Goal: Task Accomplishment & Management: Manage account settings

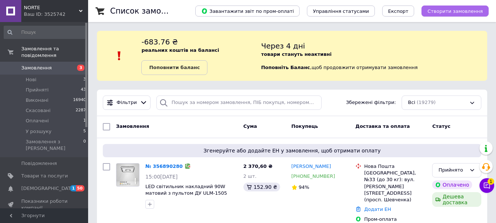
click at [441, 13] on span "Створити замовлення" at bounding box center [454, 11] width 55 height 6
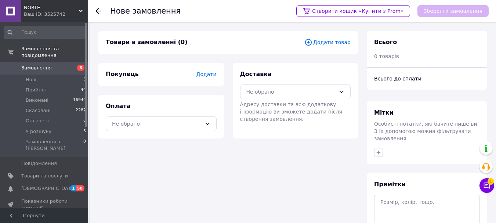
click at [325, 43] on span "Додати товар" at bounding box center [327, 42] width 46 height 8
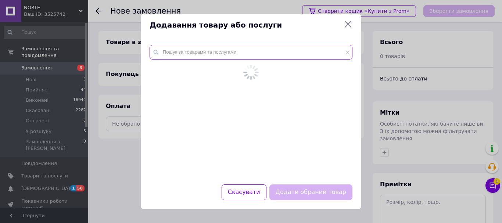
click at [260, 54] on input "text" at bounding box center [250, 52] width 203 height 15
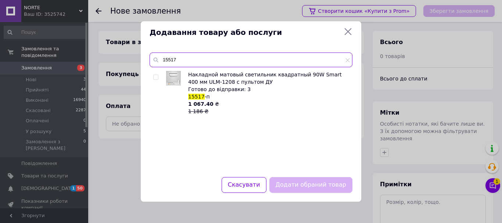
type input "15517"
click at [155, 77] on input "checkbox" at bounding box center [155, 77] width 5 height 5
checkbox input "true"
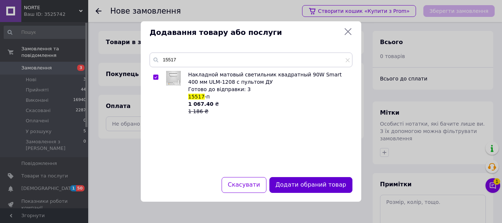
click at [332, 183] on button "Додати обраний товар" at bounding box center [310, 185] width 83 height 16
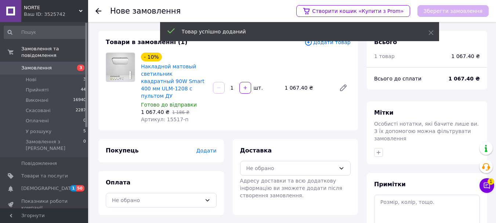
click at [234, 87] on div "1" at bounding box center [232, 87] width 13 height 7
drag, startPoint x: 235, startPoint y: 86, endPoint x: 230, endPoint y: 86, distance: 5.5
click at [230, 86] on input "1" at bounding box center [232, 88] width 12 height 6
type input "5"
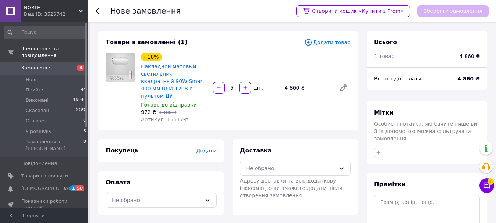
click at [248, 111] on div "- 18% Накладной матовый светильник квадратный 90W Smart 400 мм ULM-1208 с пульт…" at bounding box center [246, 87] width 216 height 73
click at [51, 65] on span "Замовлення" at bounding box center [44, 68] width 47 height 7
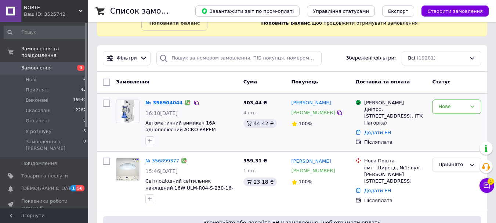
scroll to position [37, 0]
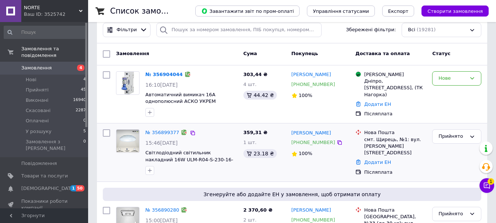
scroll to position [73, 0]
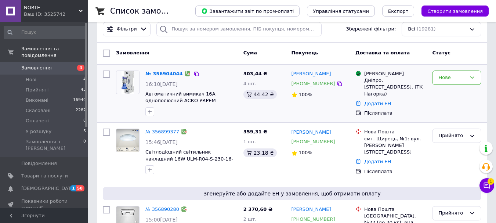
click at [162, 72] on link "№ 356904044" at bounding box center [163, 74] width 37 height 6
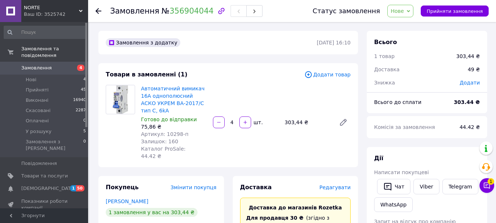
click at [97, 12] on icon at bounding box center [98, 11] width 6 height 6
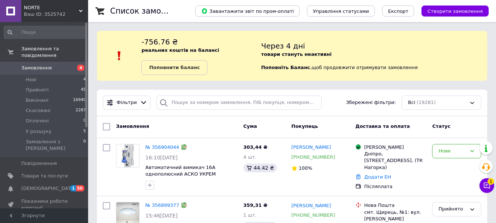
click at [47, 65] on span "Замовлення" at bounding box center [36, 68] width 30 height 7
click at [64, 65] on span "Замовлення" at bounding box center [44, 68] width 47 height 7
click at [33, 65] on span "Замовлення" at bounding box center [36, 68] width 30 height 7
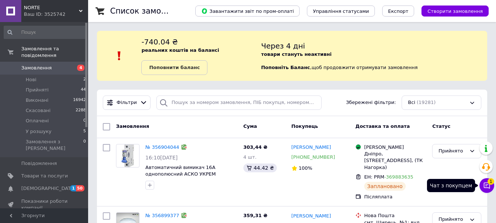
click at [490, 187] on icon at bounding box center [487, 186] width 6 height 6
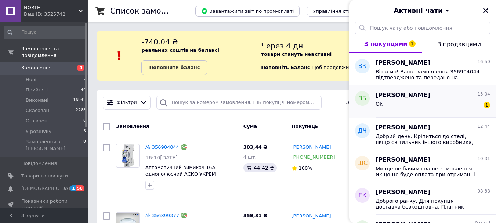
click at [423, 96] on div "Золтан Балаж 13:04" at bounding box center [433, 95] width 115 height 8
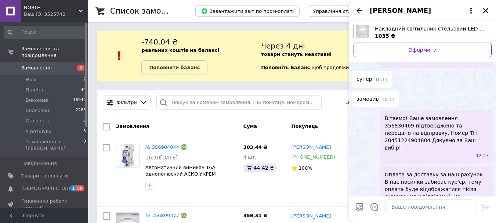
scroll to position [832, 0]
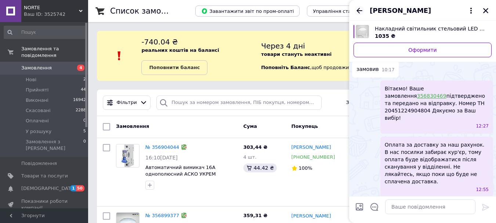
click at [359, 10] on icon "Назад" at bounding box center [359, 10] width 9 height 9
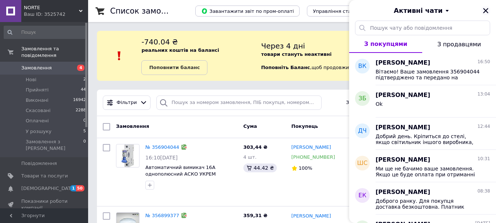
click at [484, 14] on icon "Закрити" at bounding box center [486, 10] width 7 height 7
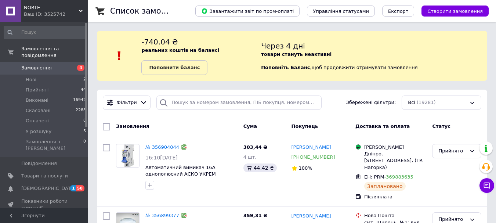
click at [51, 65] on span "Замовлення" at bounding box center [44, 68] width 47 height 7
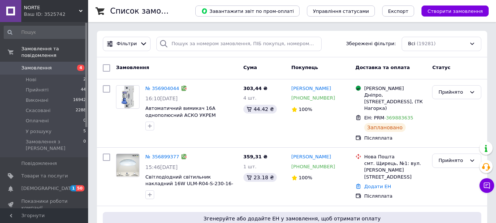
click at [52, 65] on span "Замовлення" at bounding box center [44, 68] width 47 height 7
click at [53, 65] on span "Замовлення" at bounding box center [44, 68] width 47 height 7
click at [51, 65] on span "Замовлення" at bounding box center [44, 68] width 47 height 7
click at [28, 65] on span "Замовлення" at bounding box center [36, 68] width 30 height 7
click at [44, 65] on span "Замовлення" at bounding box center [36, 68] width 30 height 7
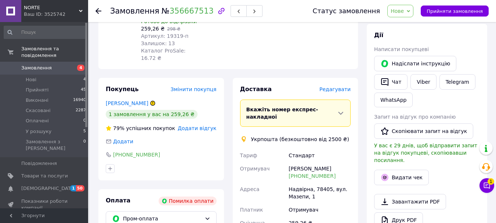
scroll to position [37, 0]
